Goal: Obtain resource: Download file/media

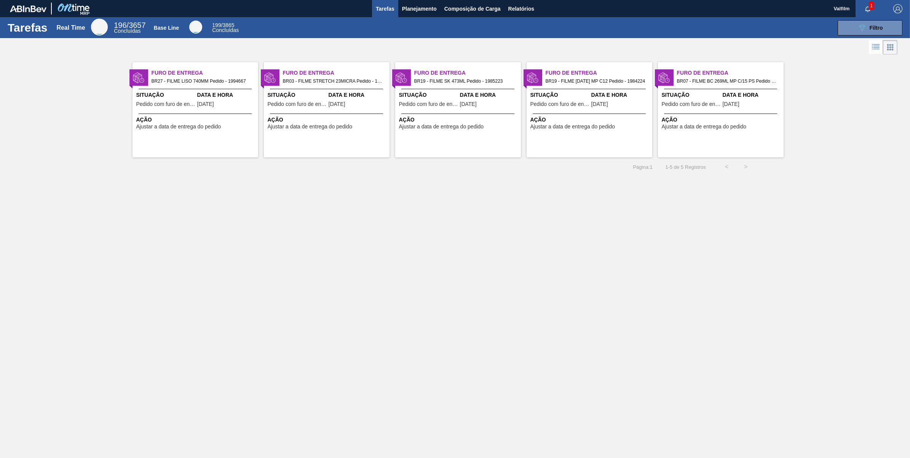
click at [293, 144] on div "Furo de Entrega BR03 - FILME STRETCH 23MICRA Pedido - 1997784 Situação Pedido c…" at bounding box center [327, 109] width 126 height 95
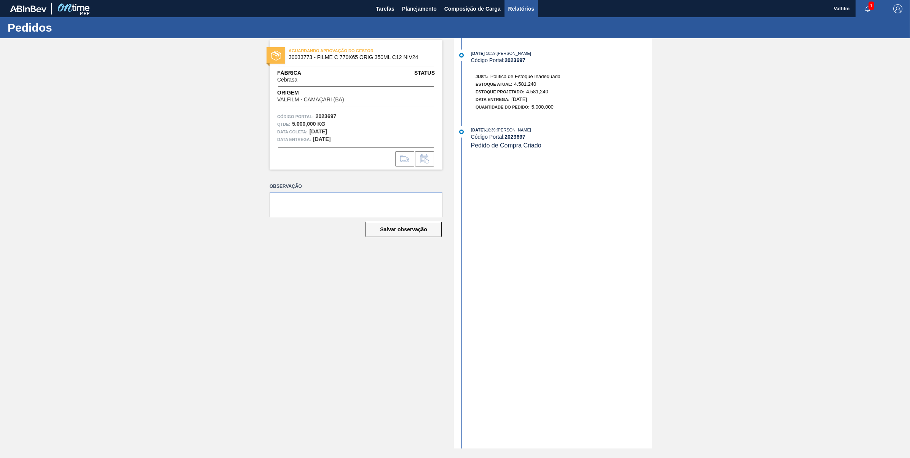
click at [524, 10] on span "Relatórios" at bounding box center [521, 8] width 26 height 9
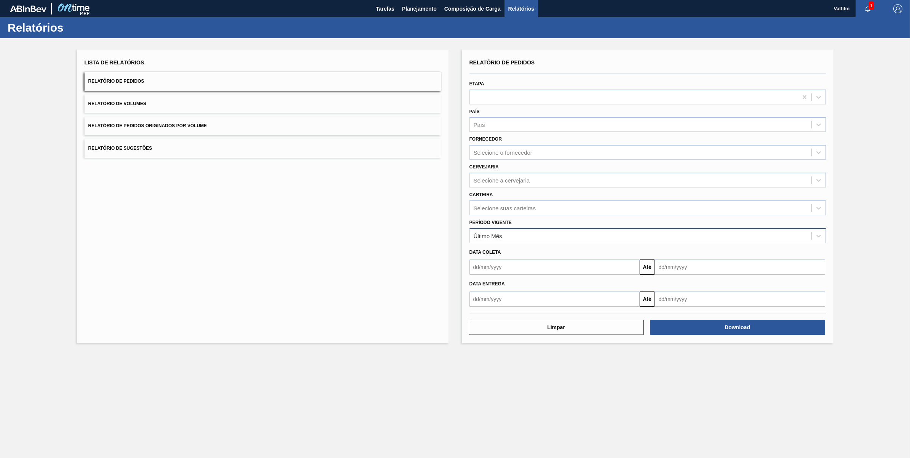
click at [509, 231] on div "Último Mês" at bounding box center [641, 235] width 342 height 11
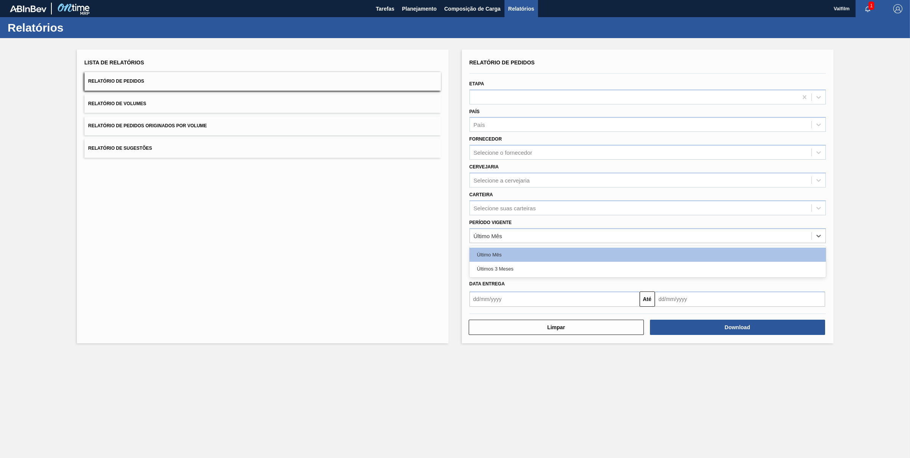
drag, startPoint x: 505, startPoint y: 251, endPoint x: 562, endPoint y: 254, distance: 57.2
click at [505, 252] on div "Último Mês" at bounding box center [648, 255] width 356 height 14
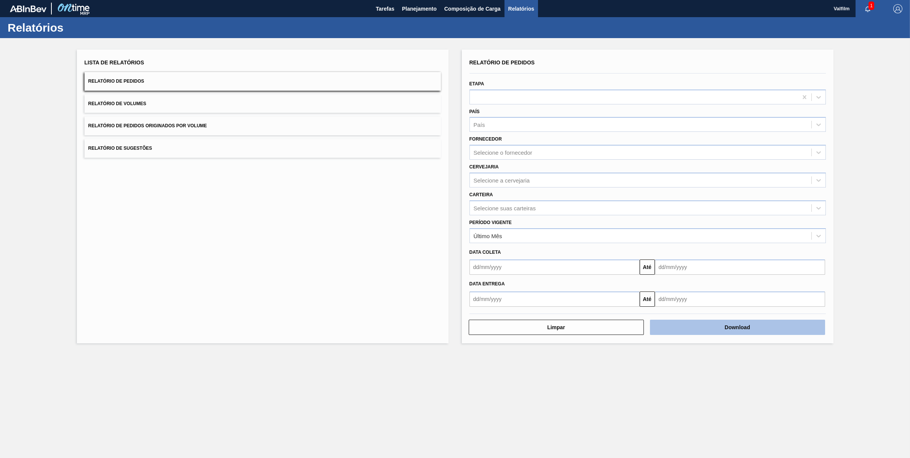
click at [764, 320] on button "Download" at bounding box center [737, 327] width 175 height 15
click at [387, 8] on span "Tarefas" at bounding box center [385, 8] width 19 height 9
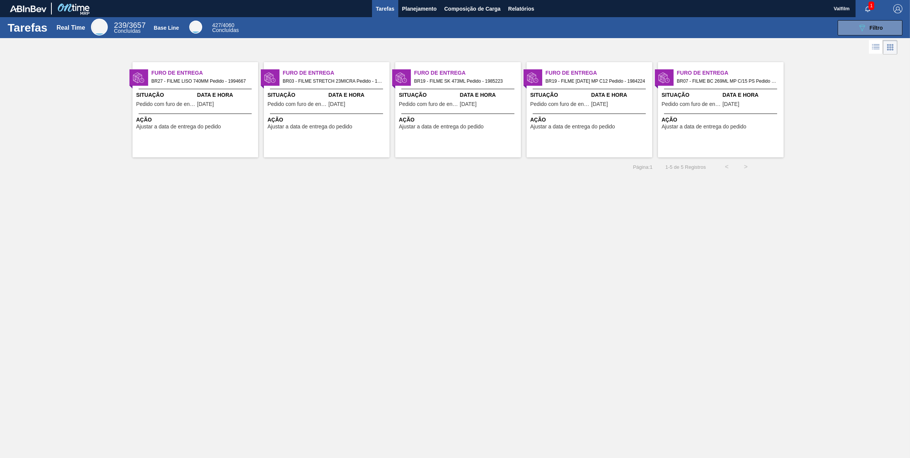
click at [324, 89] on div "Furo de Entrega BR03 - FILME STRETCH 23MICRA Pedido - 1997784 Situação Pedido c…" at bounding box center [327, 109] width 126 height 95
